Goal: Transaction & Acquisition: Purchase product/service

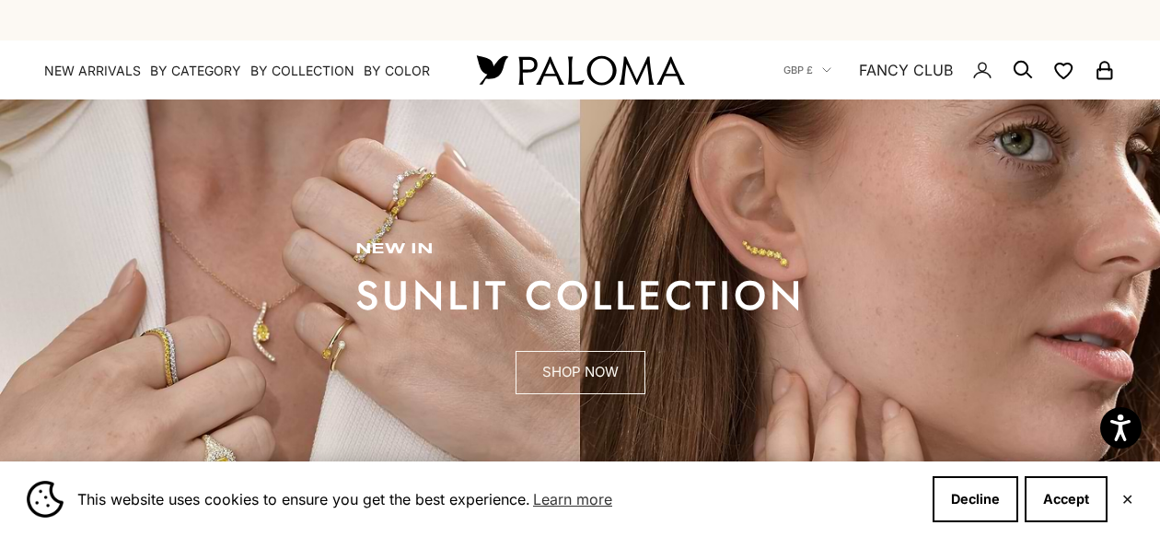
click at [579, 369] on link "SHOP NOW" at bounding box center [580, 373] width 130 height 44
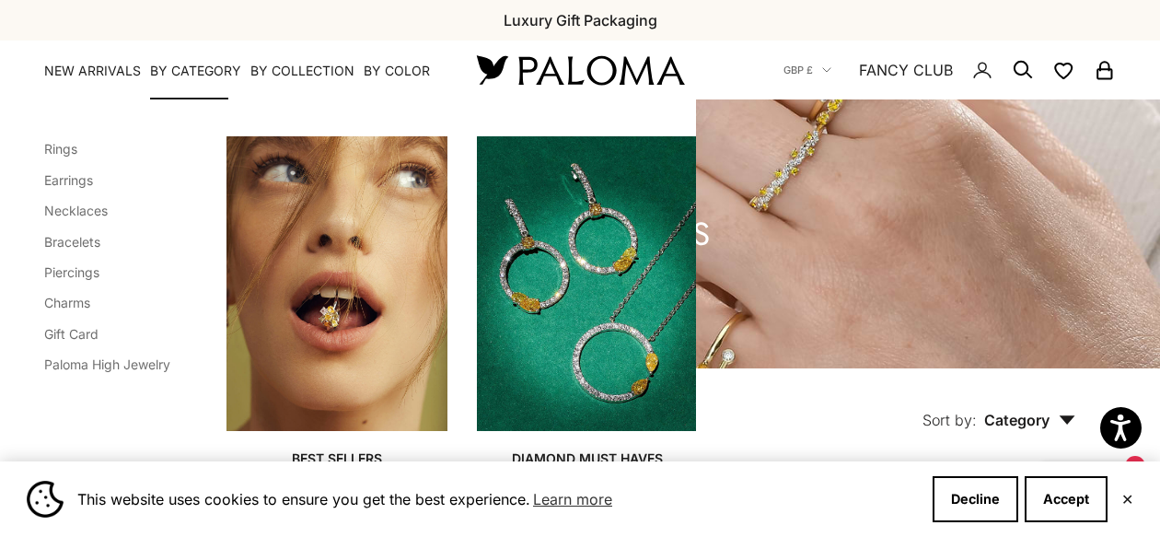
click at [90, 230] on li "Bracelets" at bounding box center [107, 241] width 126 height 24
click at [90, 249] on li "Bracelets" at bounding box center [107, 241] width 126 height 24
click at [86, 238] on link "Bracelets" at bounding box center [72, 242] width 56 height 16
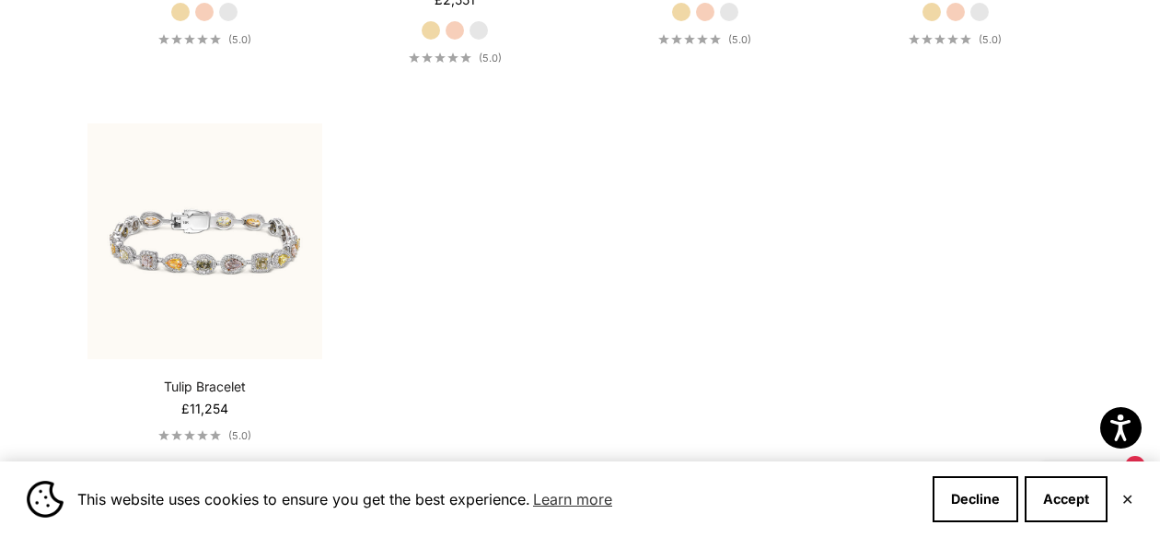
scroll to position [1254, 0]
